Goal: Check status: Check status

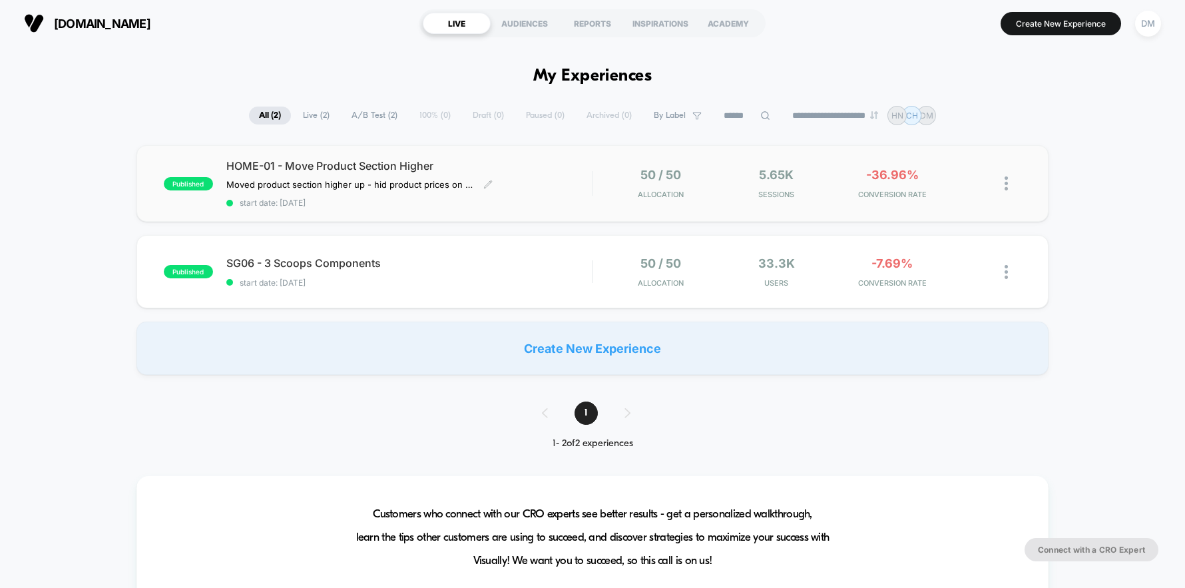
click at [557, 180] on div "HOME-01 - Move Product Section Higher Moved product section higher up - hid pro…" at bounding box center [409, 183] width 366 height 49
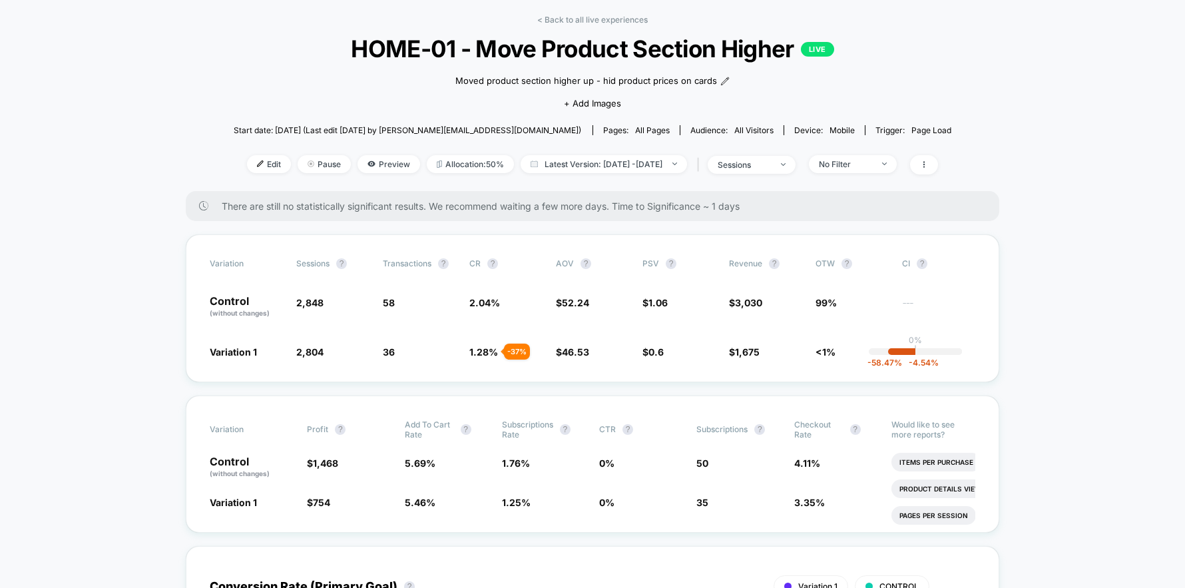
scroll to position [59, 0]
